Goal: Information Seeking & Learning: Learn about a topic

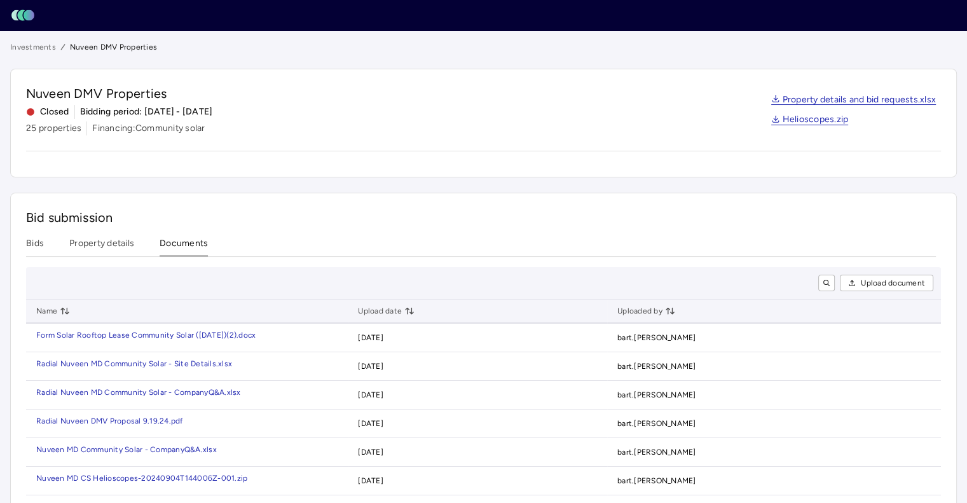
click at [94, 233] on div "Bid submission Bids Property details Documents Upload document Name Upload date…" at bounding box center [483, 366] width 947 height 347
click at [89, 248] on button "Property details" at bounding box center [101, 247] width 65 height 20
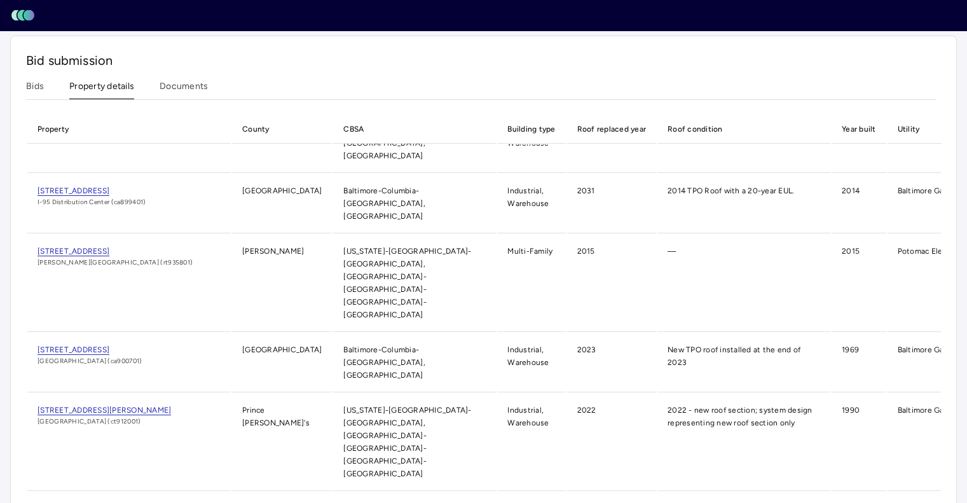
scroll to position [158, 0]
click at [102, 345] on span "[STREET_ADDRESS]" at bounding box center [74, 350] width 72 height 10
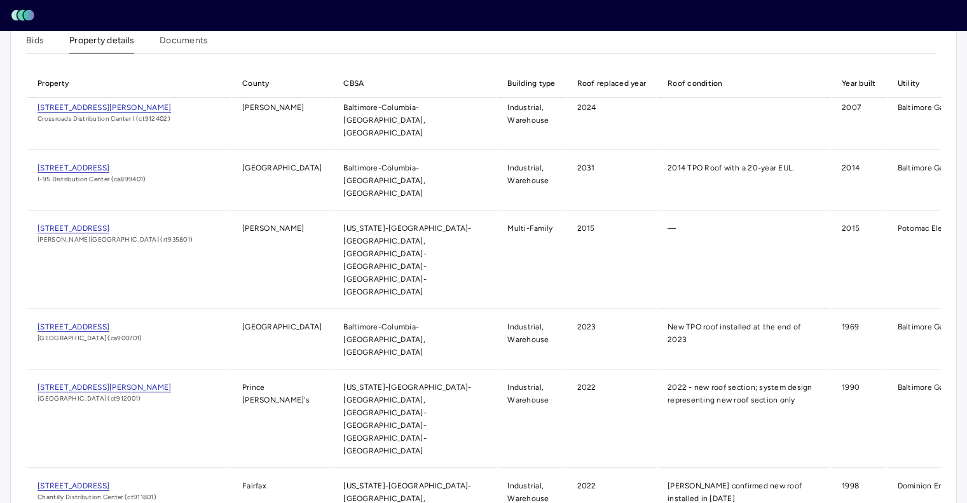
scroll to position [74, 0]
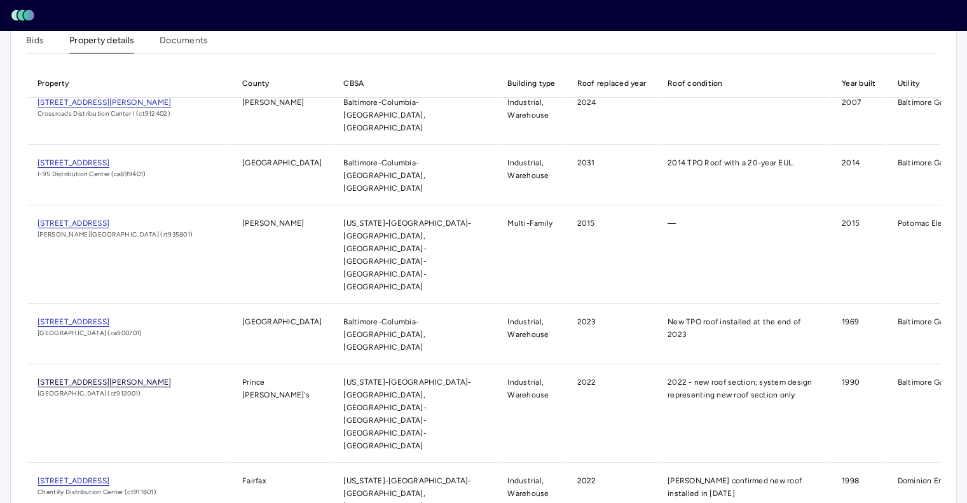
click at [117, 378] on span "[STREET_ADDRESS][PERSON_NAME]" at bounding box center [105, 383] width 134 height 10
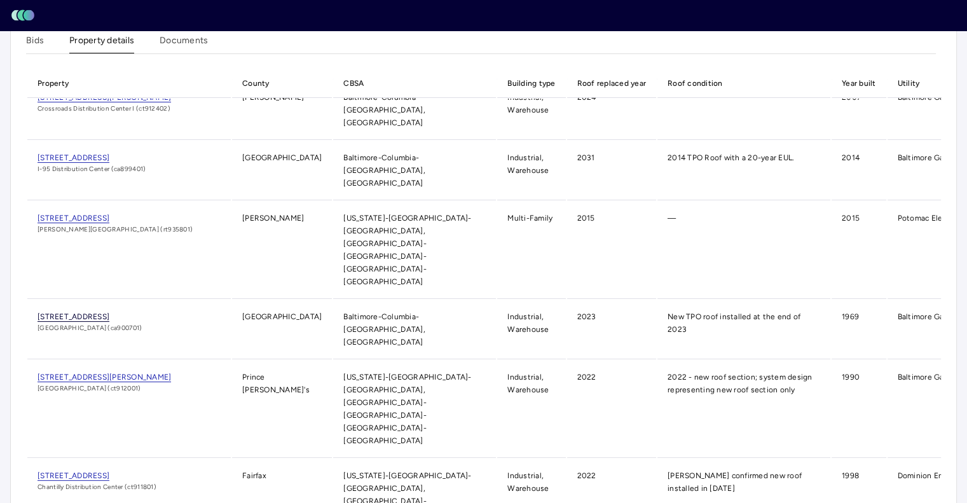
scroll to position [76, 0]
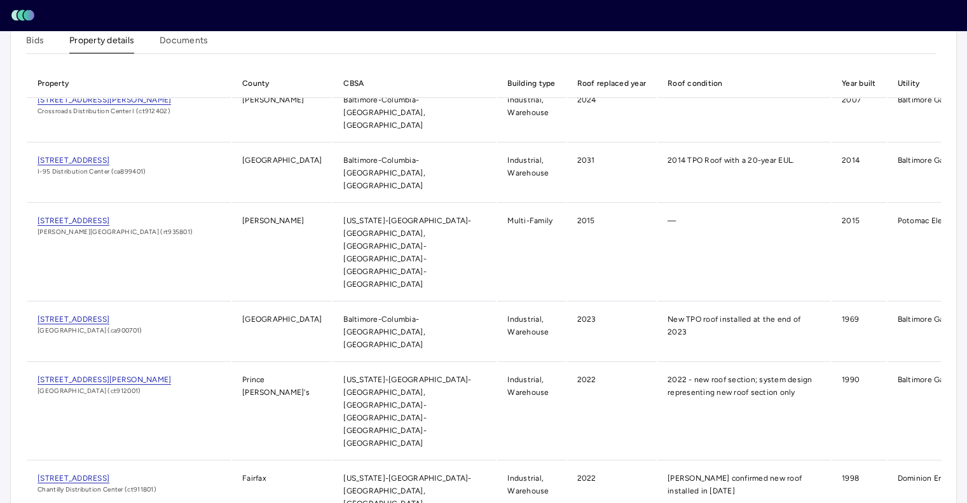
click at [158, 386] on span "[GEOGRAPHIC_DATA] (ct912001)" at bounding box center [129, 391] width 183 height 10
click at [103, 375] on span "[STREET_ADDRESS][PERSON_NAME]" at bounding box center [105, 380] width 134 height 10
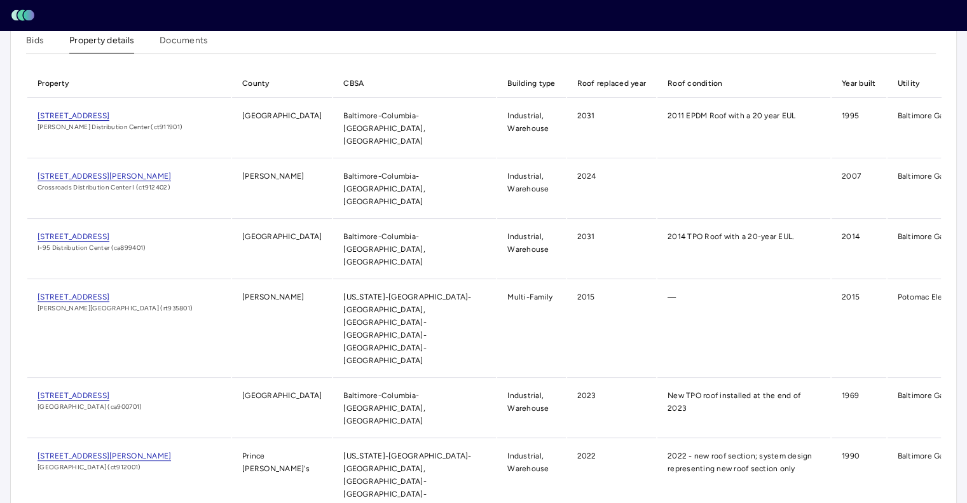
scroll to position [294, 0]
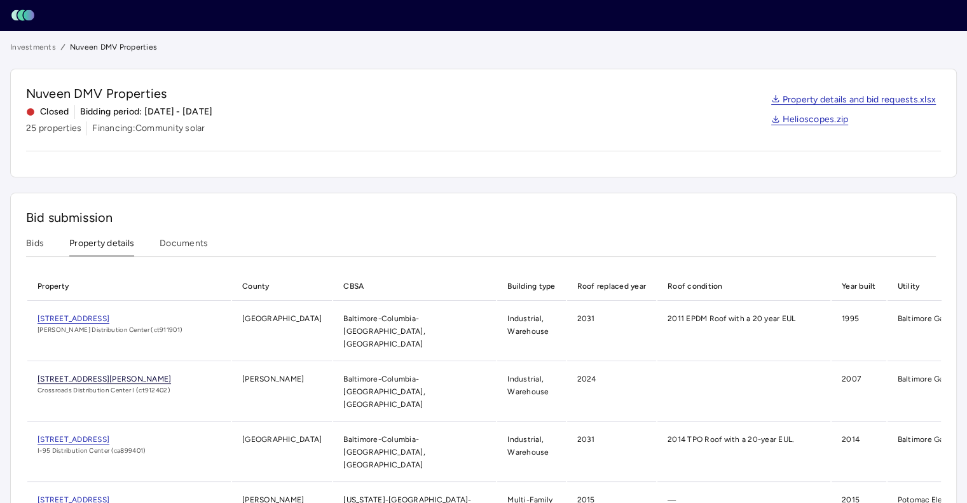
scroll to position [267, 0]
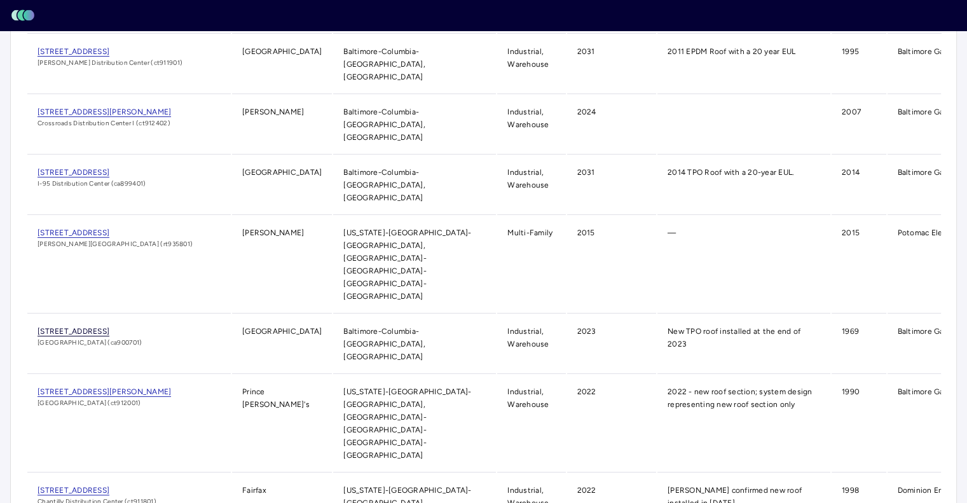
click at [109, 327] on span "[STREET_ADDRESS]" at bounding box center [74, 332] width 72 height 10
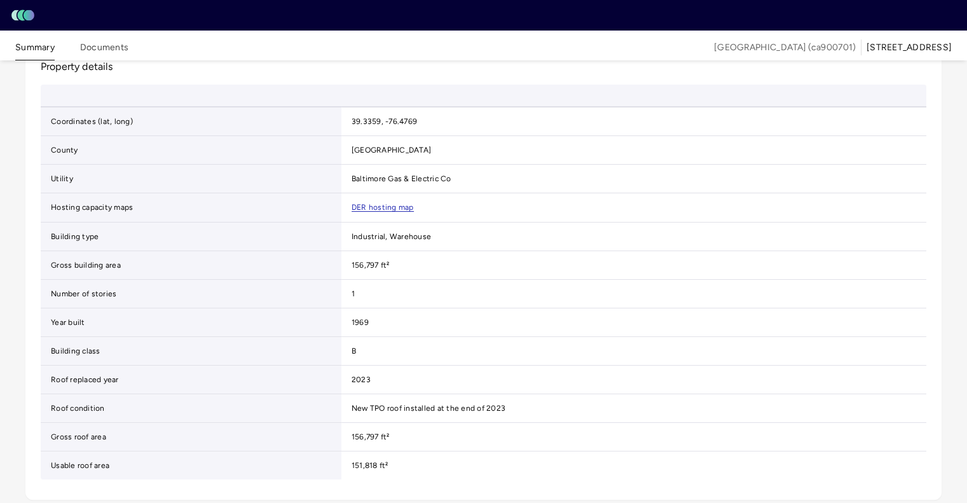
scroll to position [277, 0]
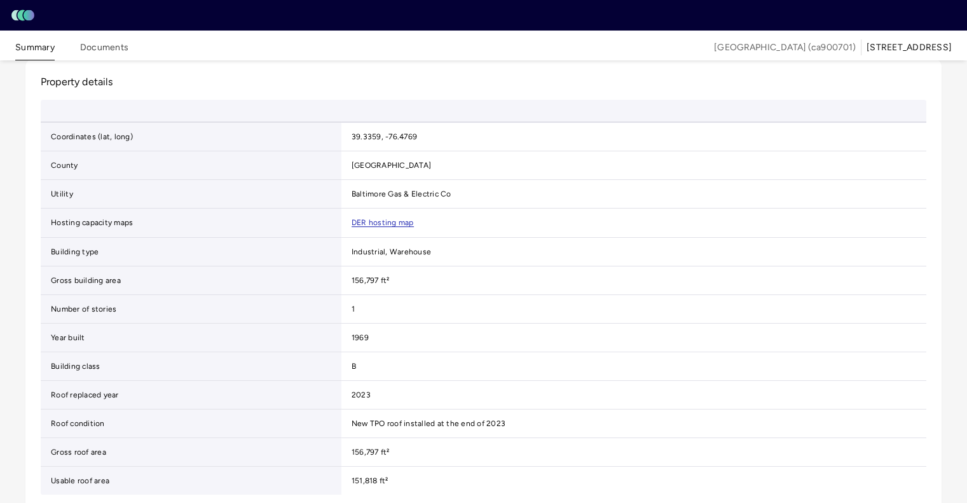
scroll to position [0, 0]
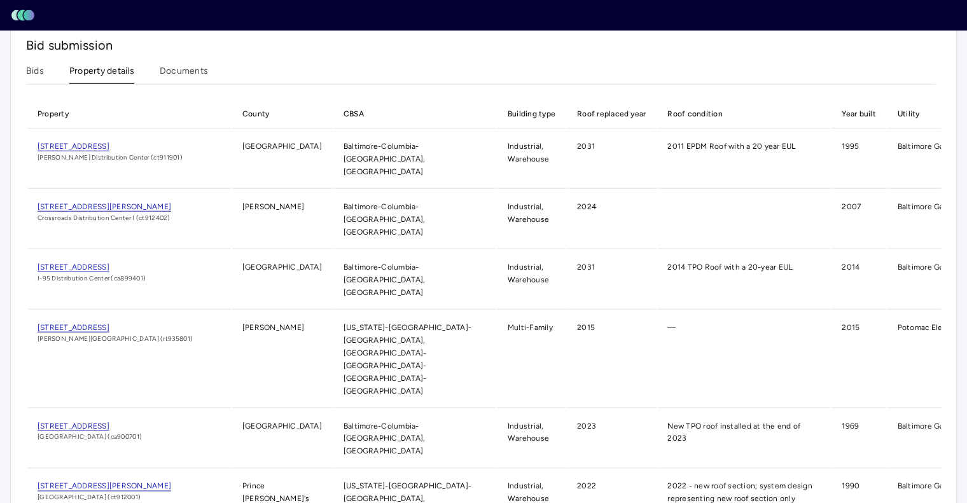
scroll to position [294, 0]
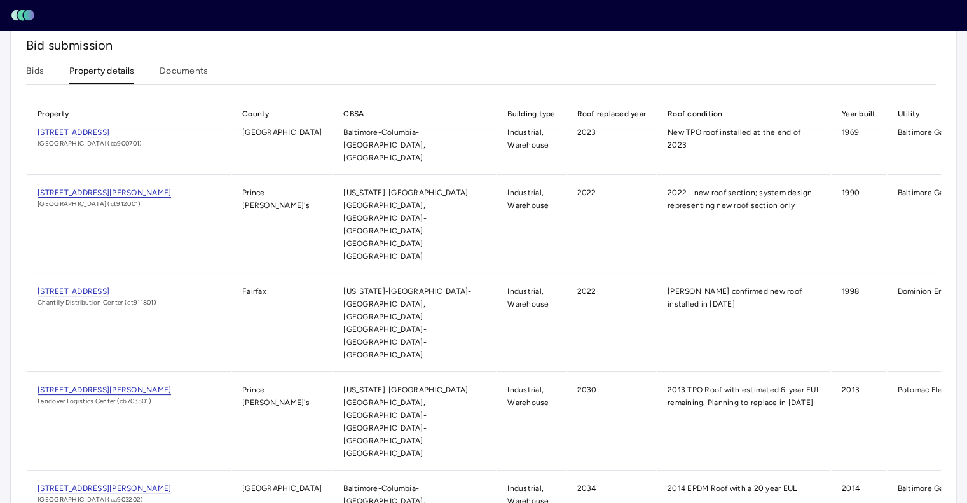
drag, startPoint x: 28, startPoint y: 335, endPoint x: 118, endPoint y: 339, distance: 90.4
copy span "[STREET_ADDRESS][US_STATE]"
